Goal: Navigation & Orientation: Find specific page/section

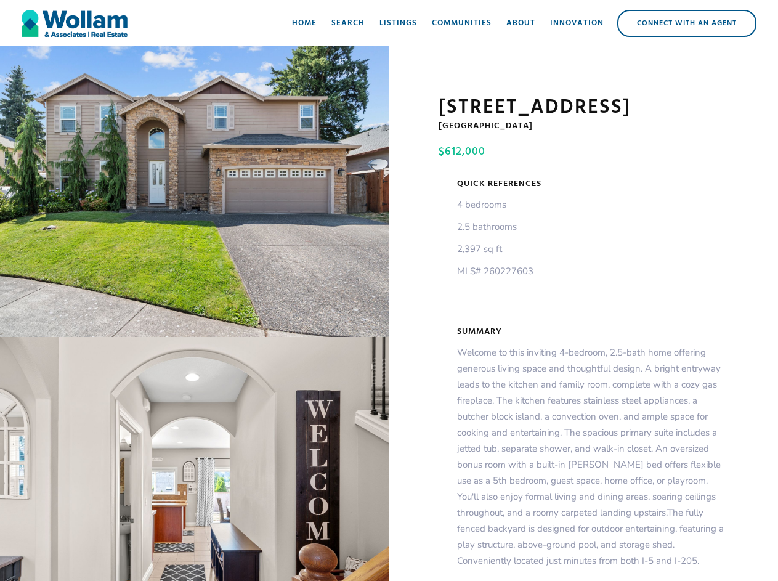
click at [195, 194] on div "open lightbox" at bounding box center [194, 191] width 389 height 291
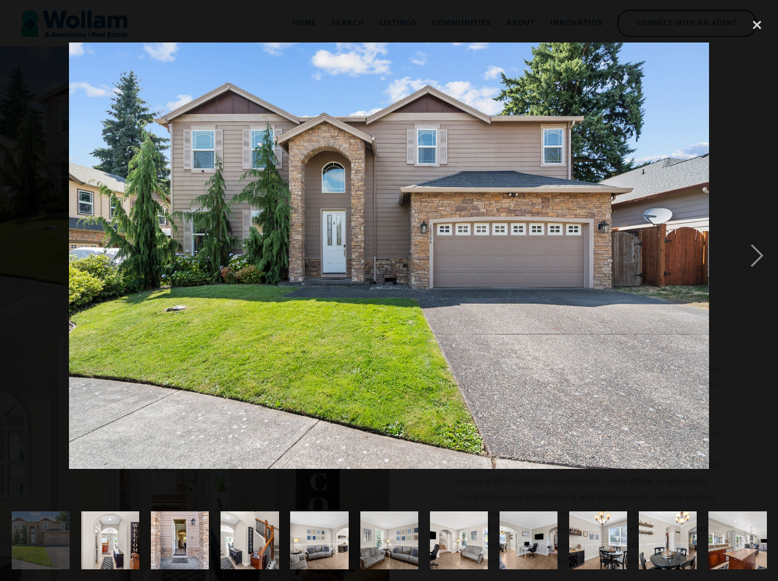
click at [195, 461] on div at bounding box center [389, 256] width 778 height 488
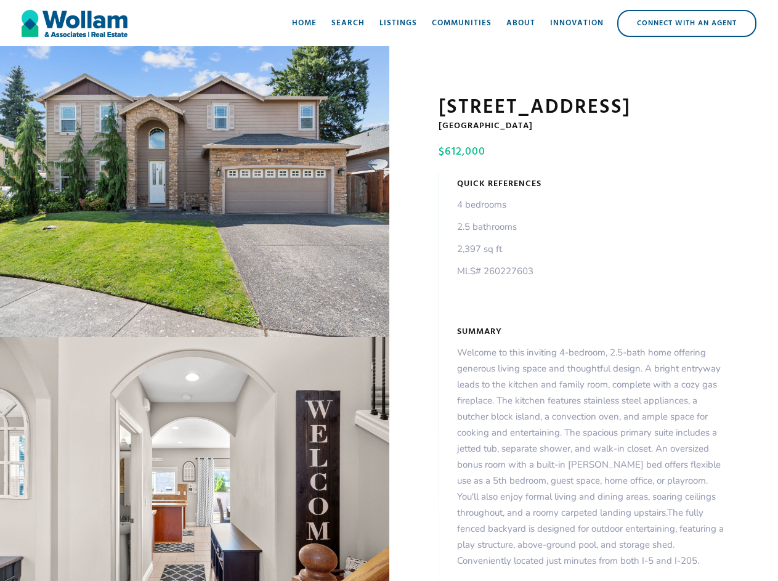
click at [195, 194] on div "open lightbox" at bounding box center [194, 191] width 389 height 291
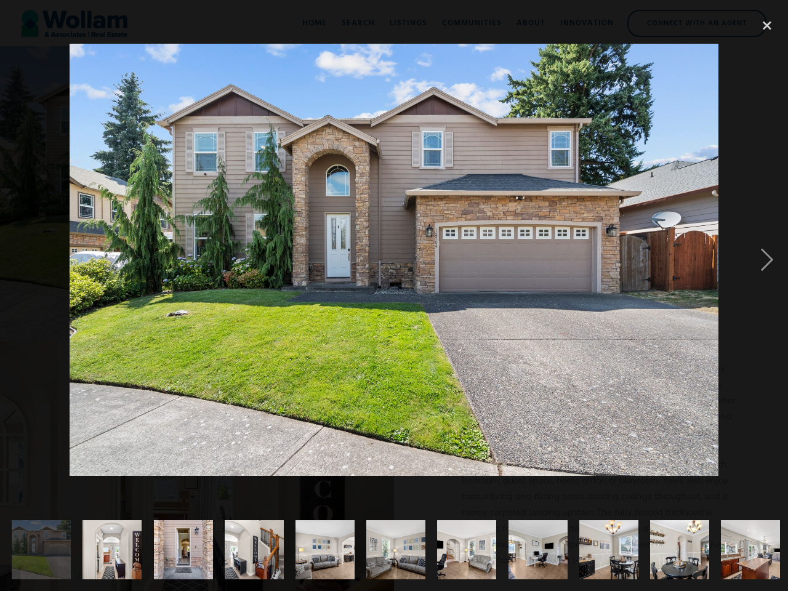
click at [195, 461] on div at bounding box center [394, 260] width 788 height 496
